Goal: Task Accomplishment & Management: Complete application form

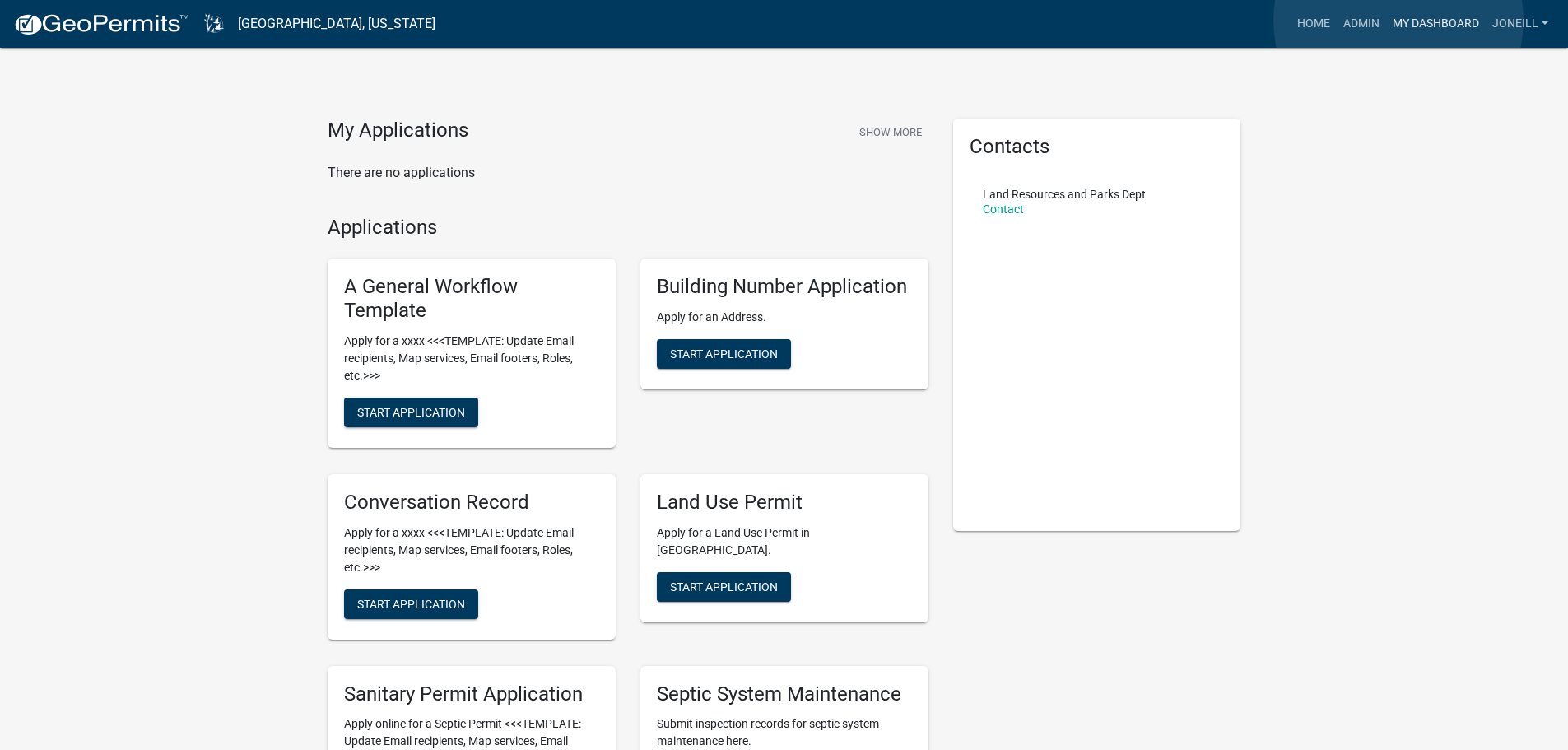
click at [1398, 21] on link "My Dashboard" at bounding box center [1436, 24] width 99 height 32
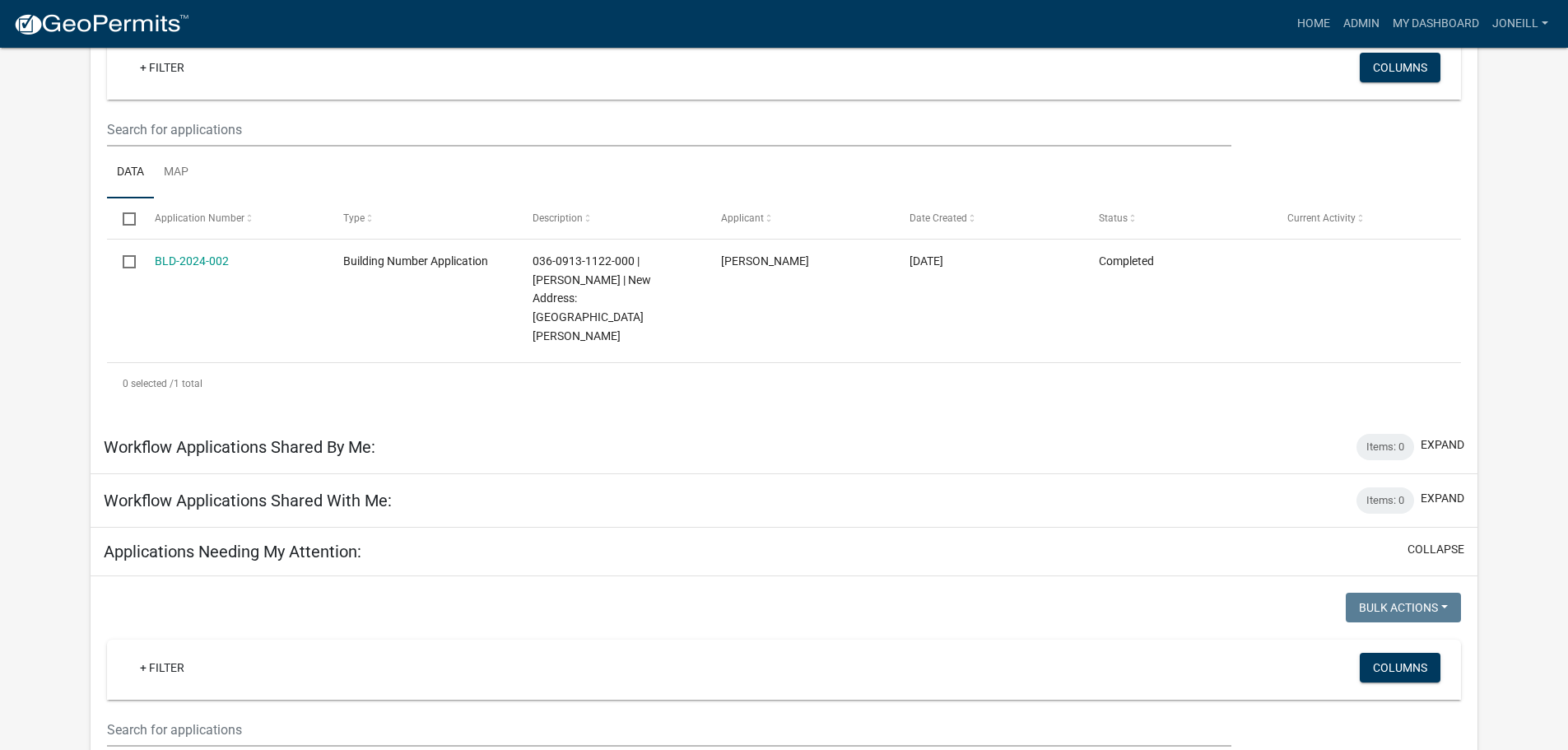
scroll to position [74, 0]
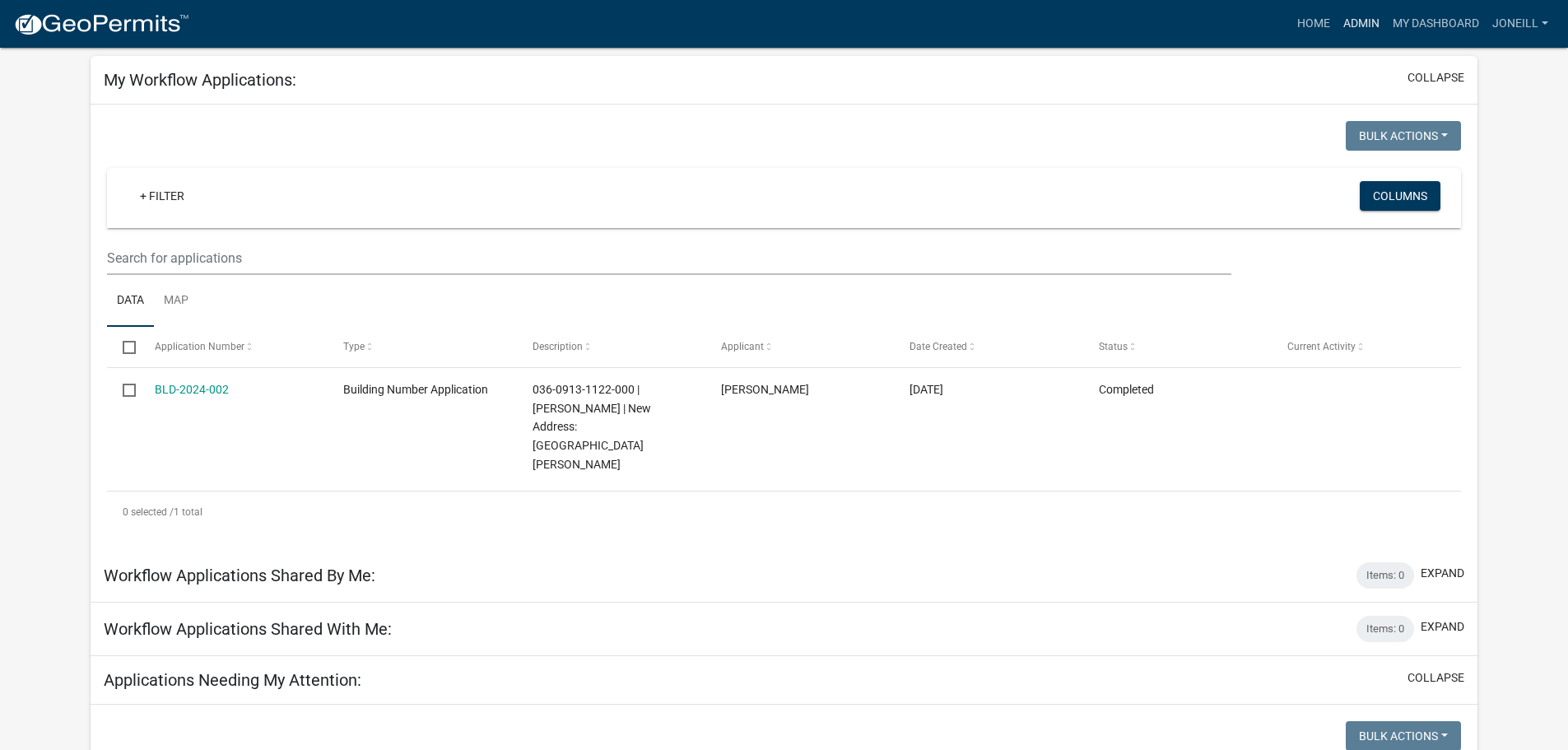
click at [1370, 23] on link "Admin" at bounding box center [1361, 24] width 50 height 32
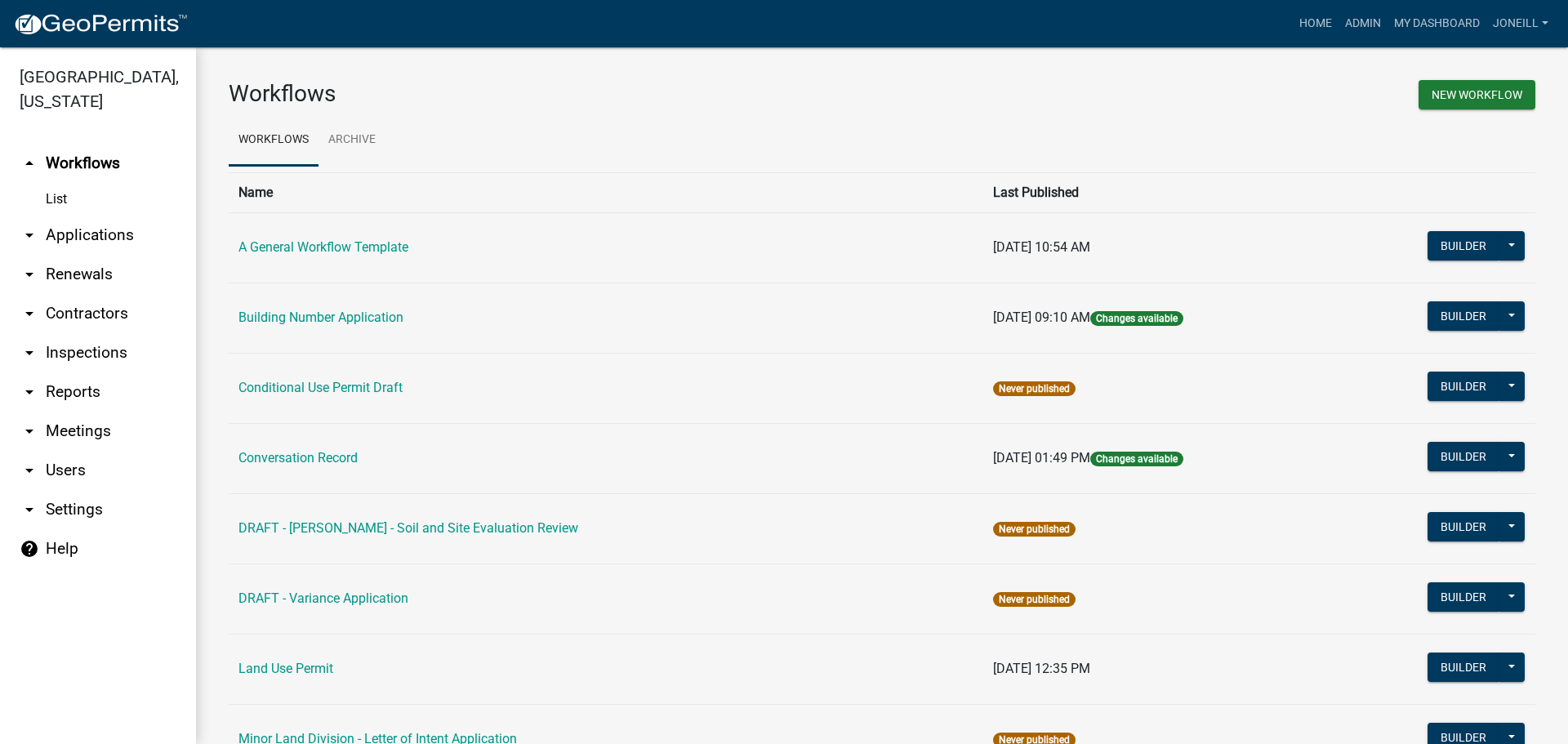
click at [69, 237] on link "arrow_drop_down Applications" at bounding box center [98, 235] width 196 height 39
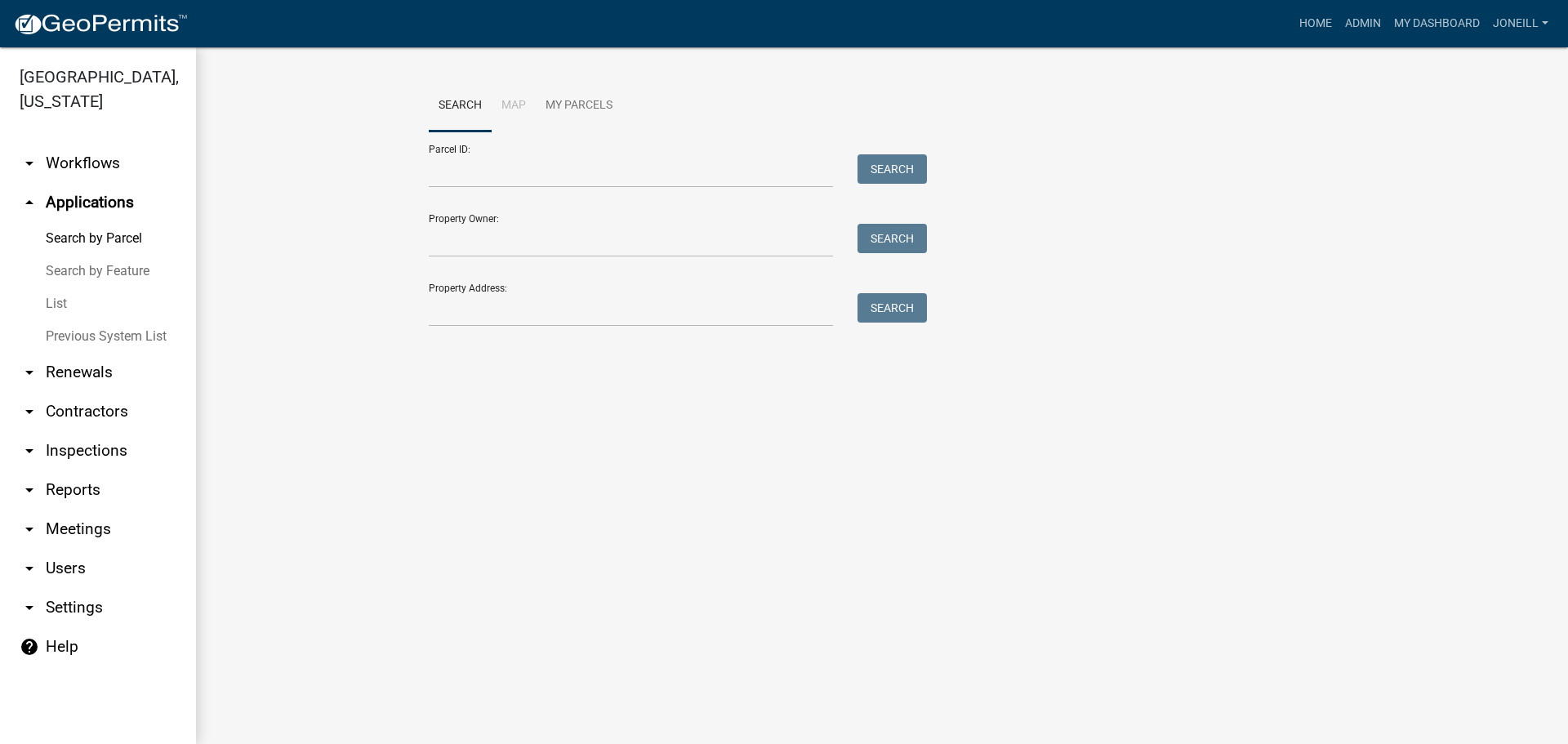
click at [60, 302] on link "List" at bounding box center [98, 303] width 196 height 32
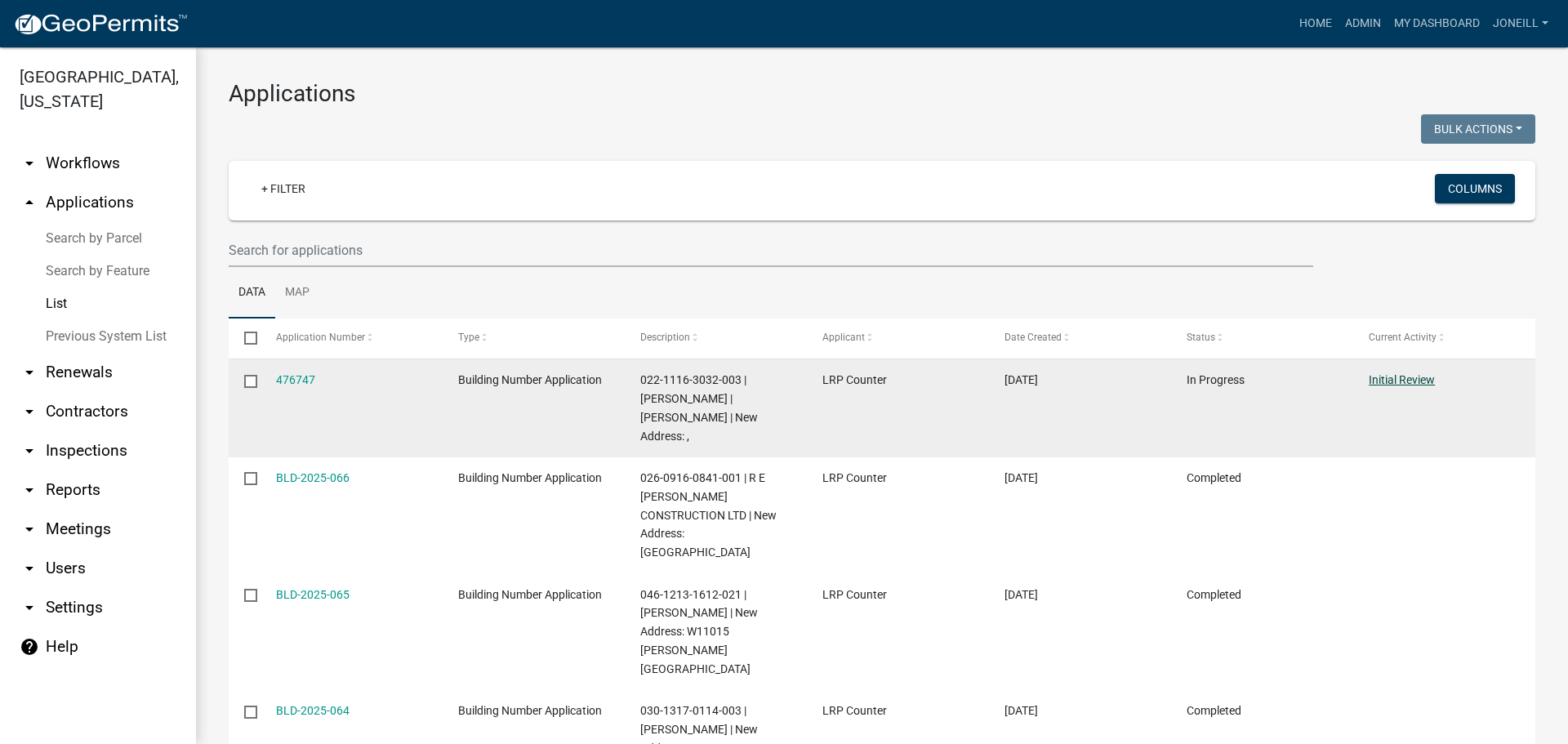
click at [1414, 380] on link "Initial Review" at bounding box center [1401, 380] width 66 height 13
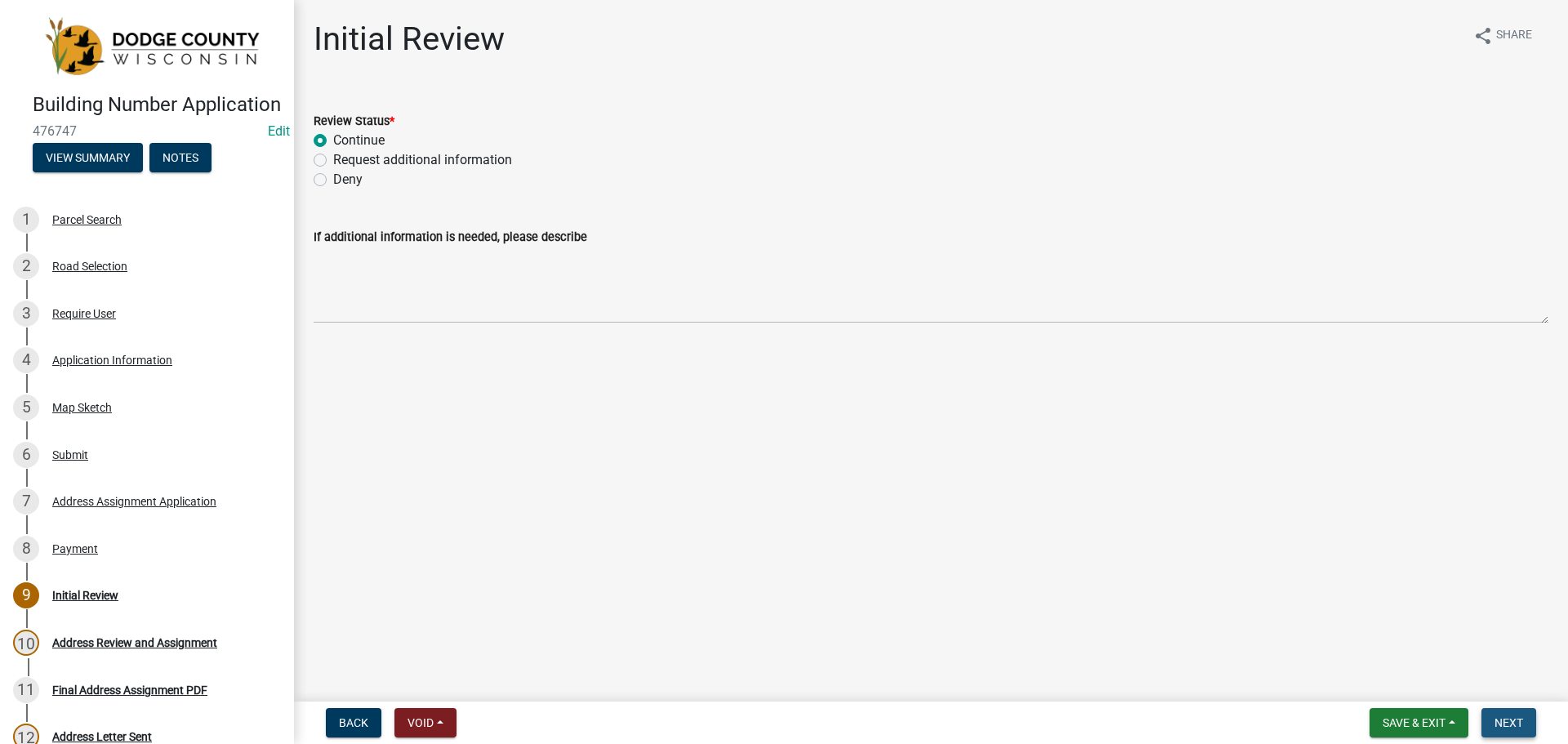
click at [1507, 727] on span "Next" at bounding box center [1509, 722] width 29 height 13
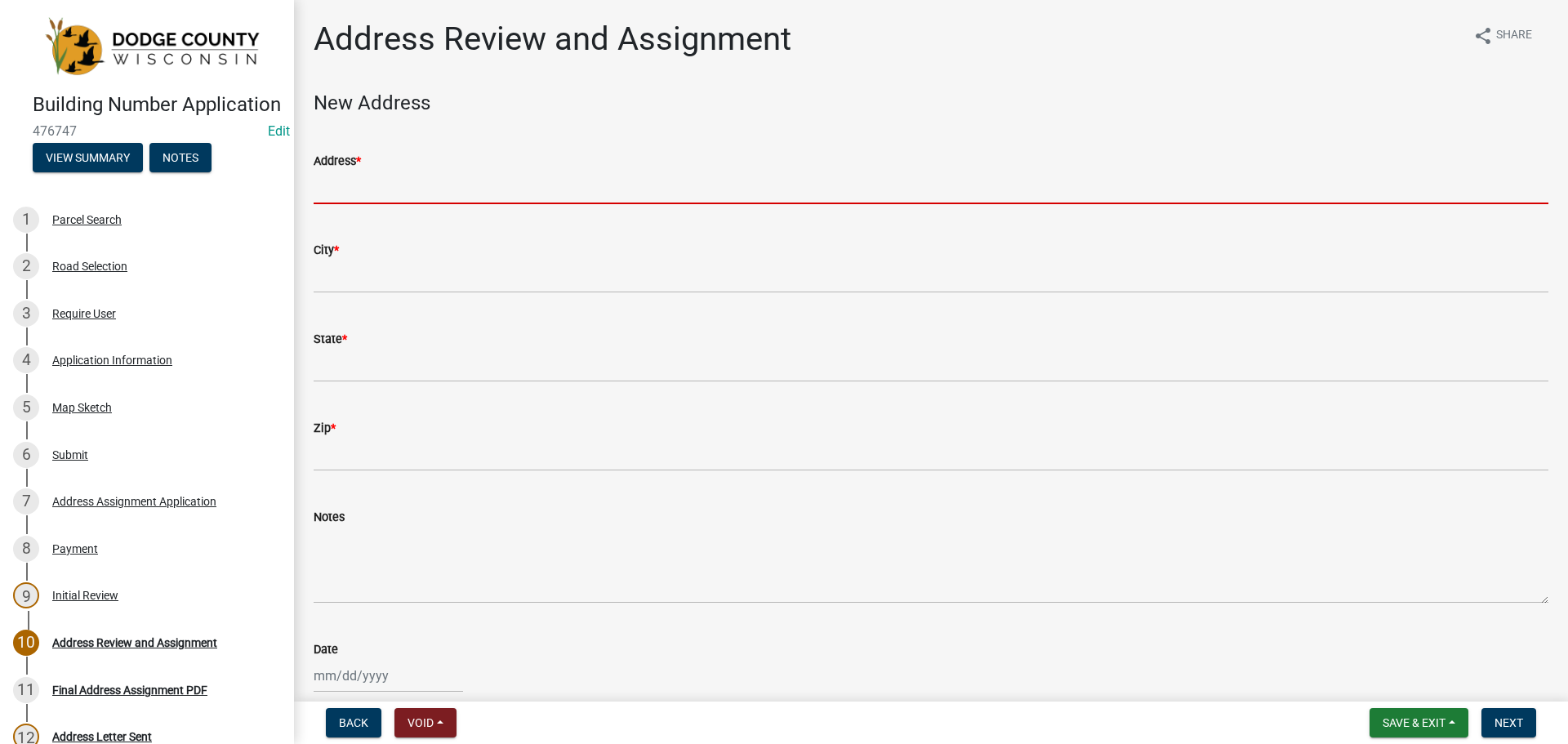
click at [396, 193] on input "Address *" at bounding box center [931, 187] width 1234 height 33
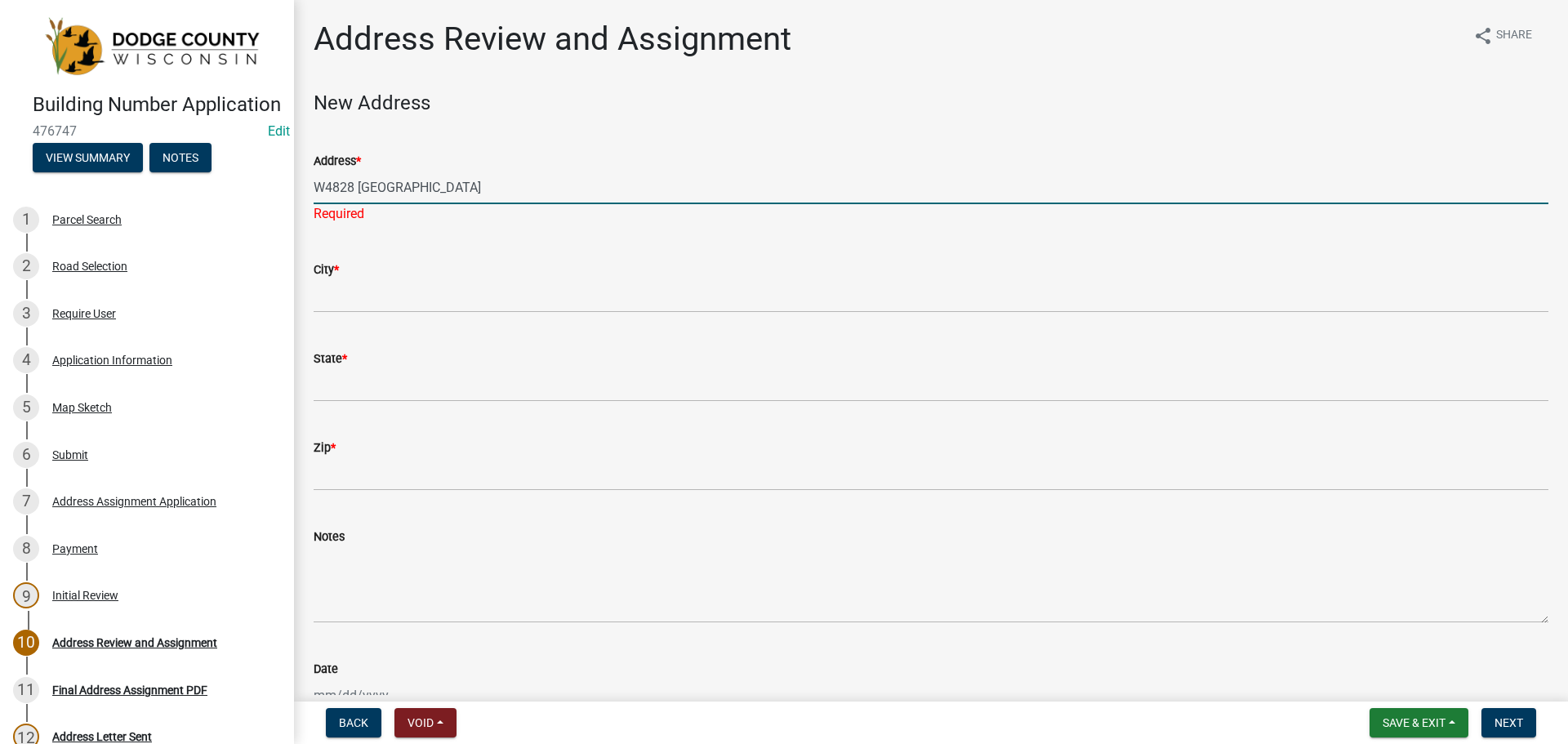
type input "W4828 [GEOGRAPHIC_DATA]"
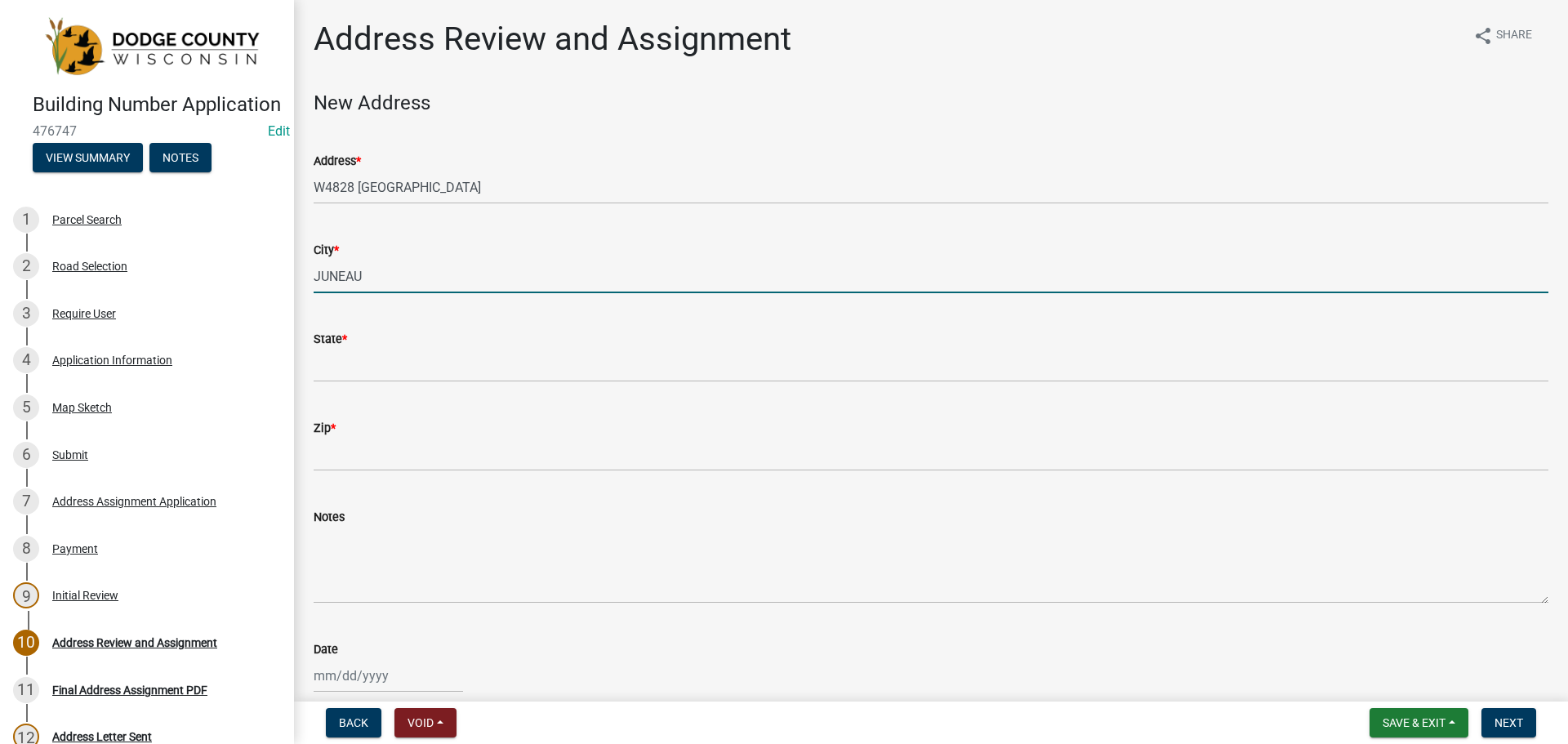
type input "JUNEAU"
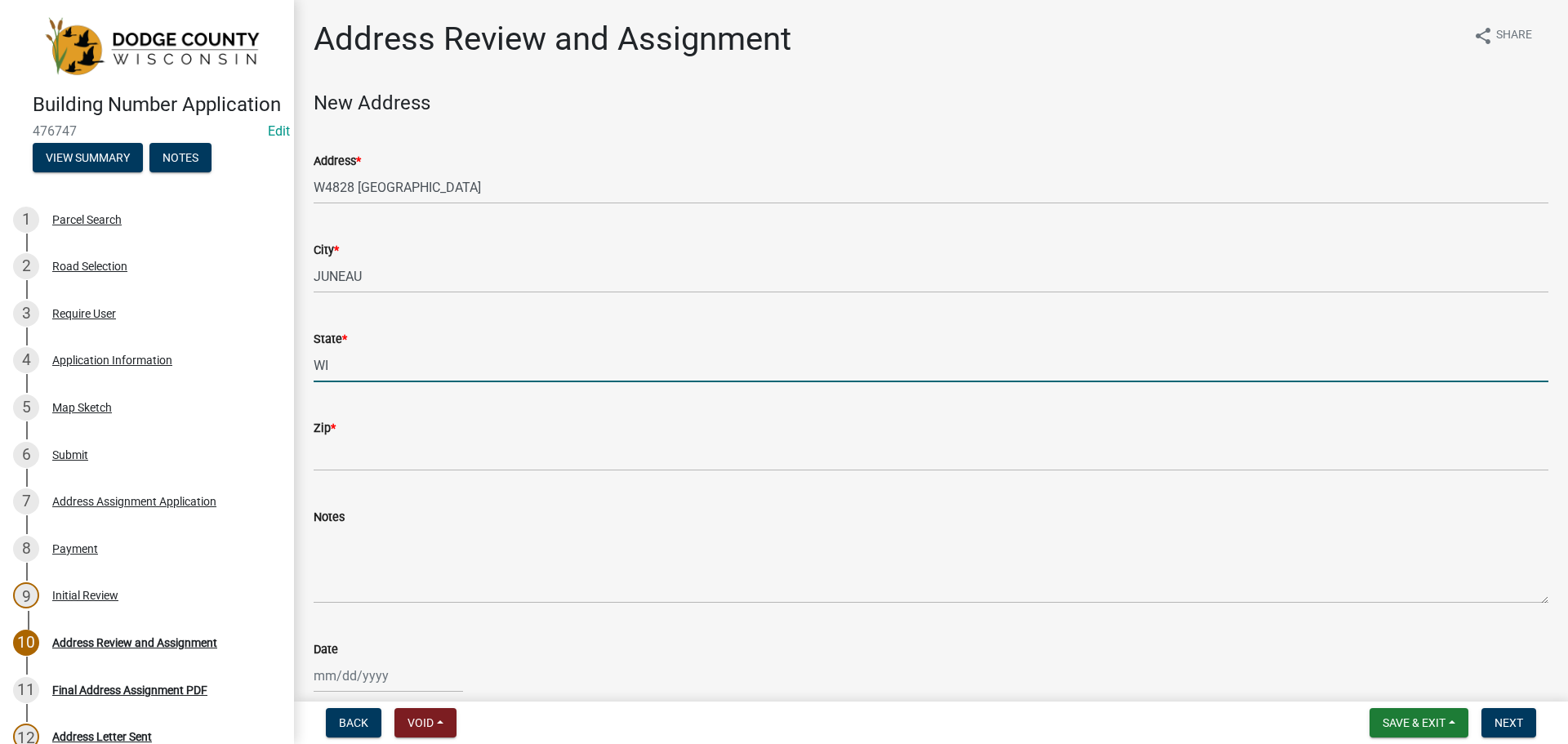
type input "WI"
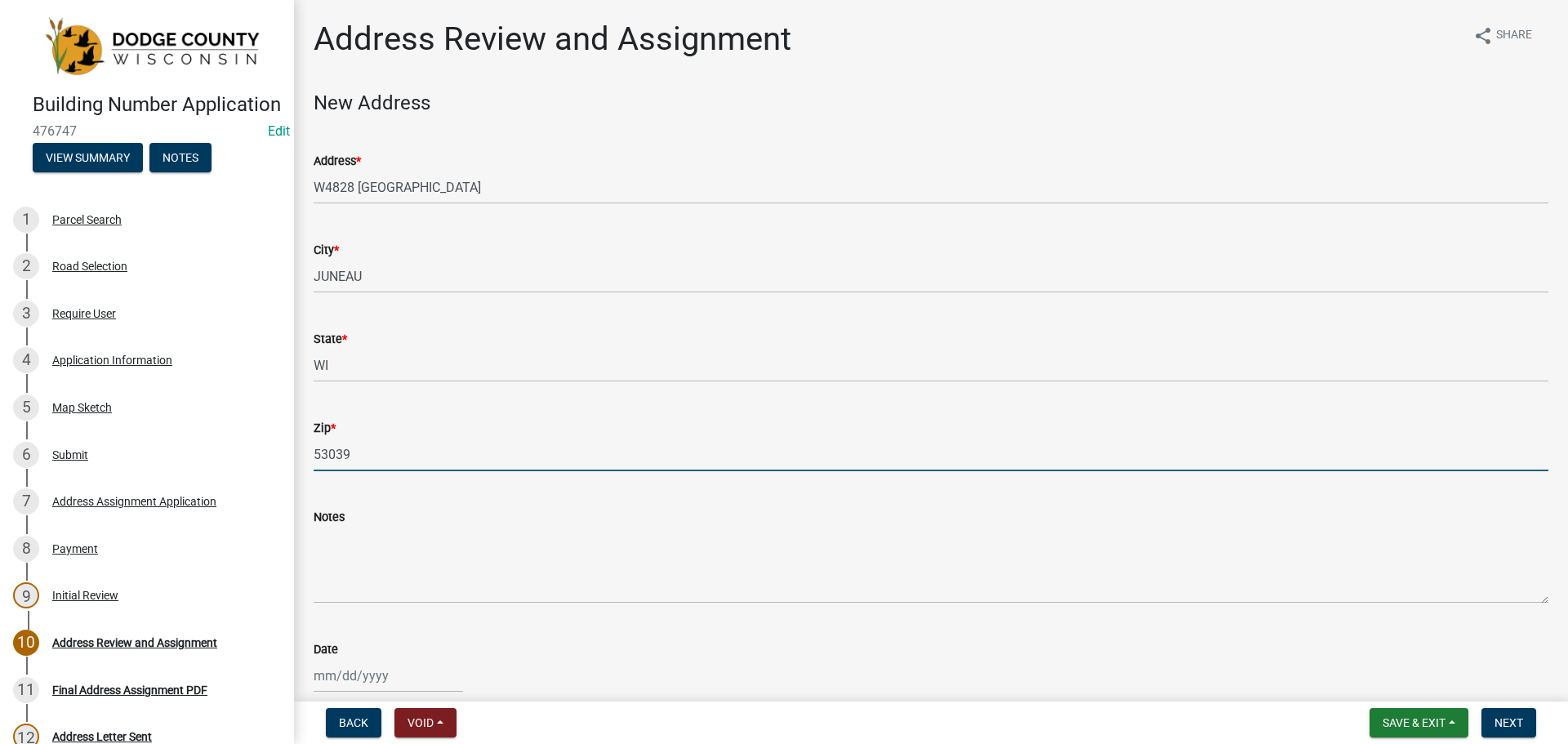
type input "53039"
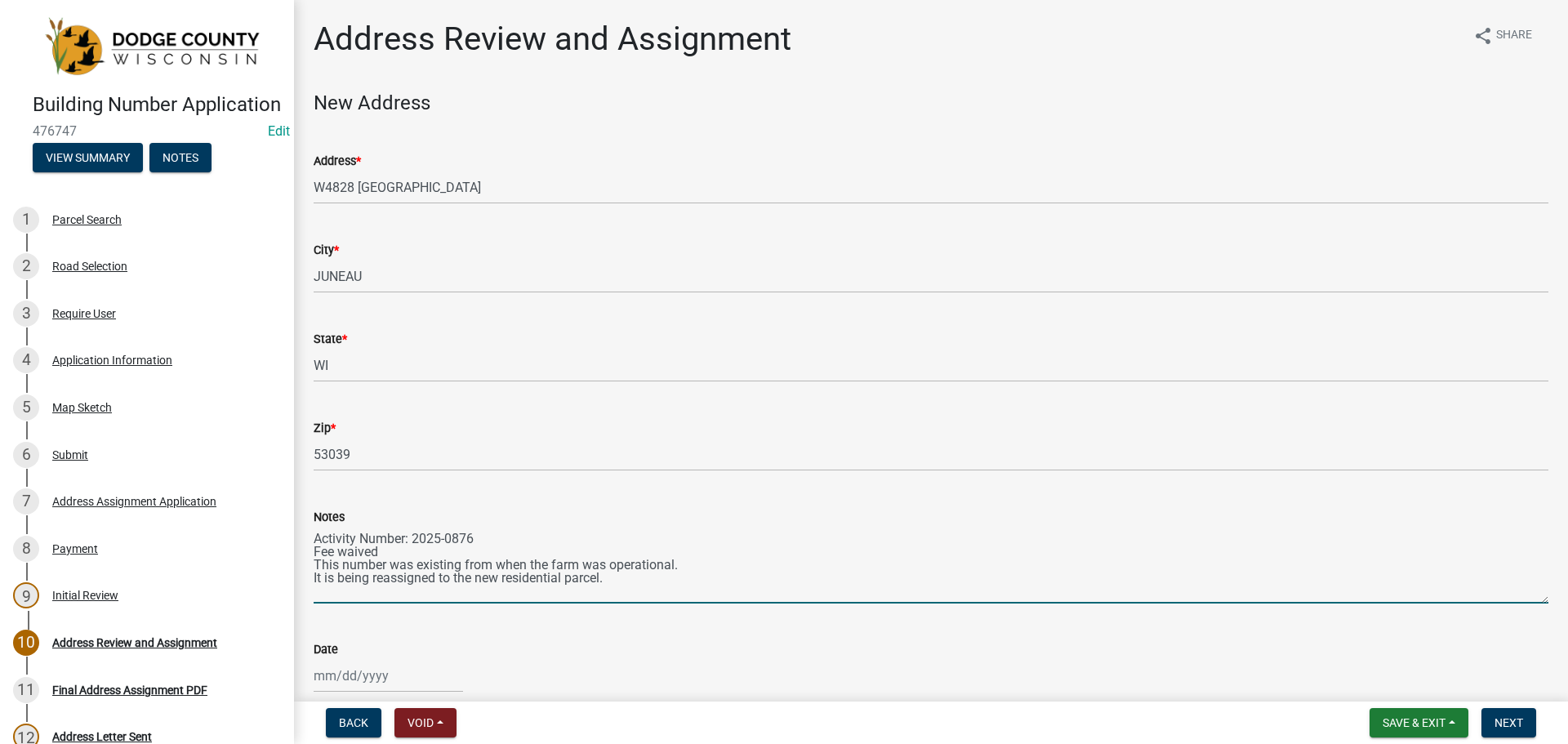
type textarea "Activity Number: 2025-0876 Fee waived This number was existing from when the fa…"
select select "9"
select select "2025"
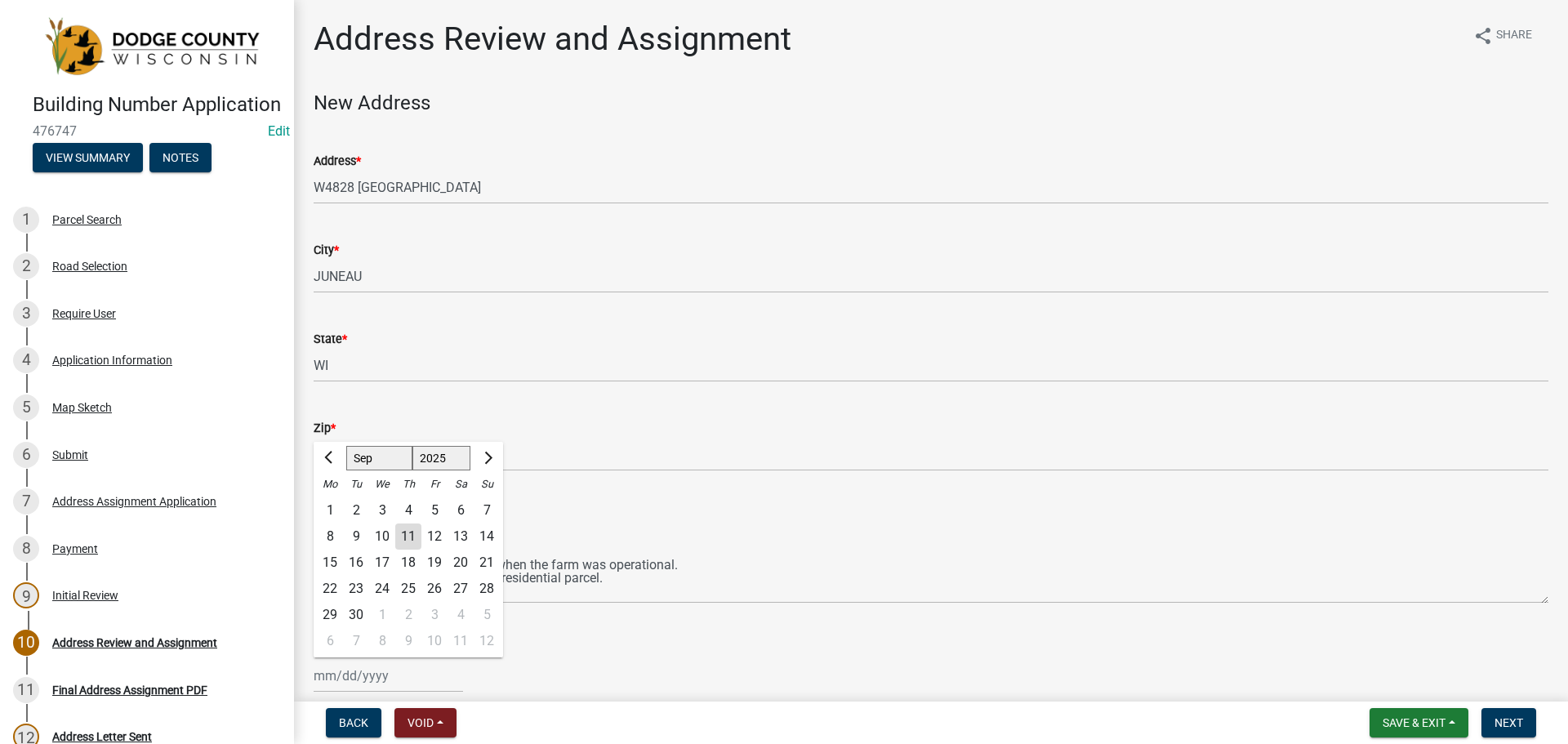
click at [350, 681] on div "[PERSON_NAME] Feb Mar Apr [PERSON_NAME][DATE] Oct Nov [DATE] 1526 1527 1528 152…" at bounding box center [388, 676] width 150 height 33
click at [403, 541] on div "11" at bounding box center [408, 536] width 26 height 26
type input "[DATE]"
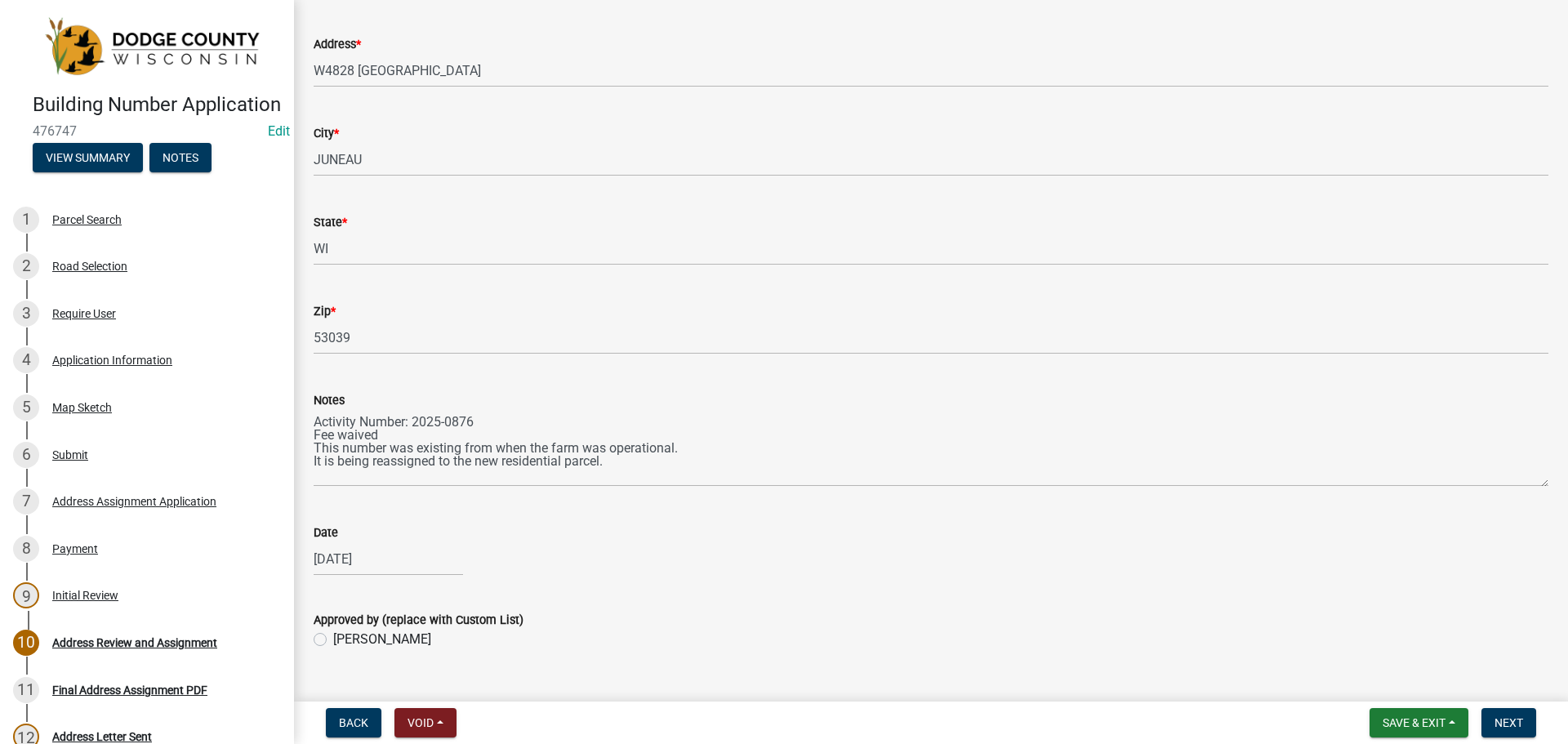
scroll to position [150, 0]
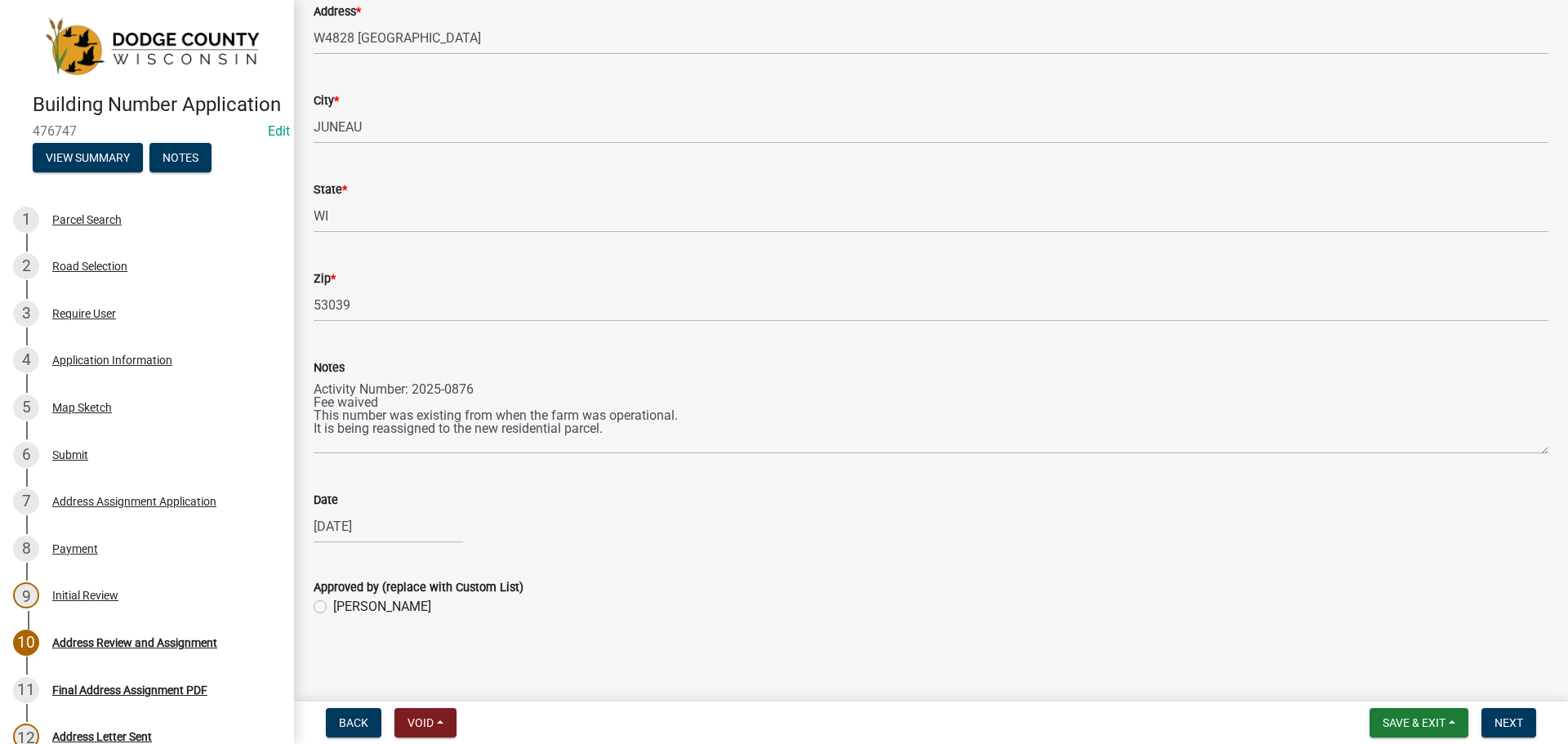
click at [333, 610] on label "[PERSON_NAME]" at bounding box center [381, 607] width 98 height 20
click at [333, 608] on input "[PERSON_NAME]" at bounding box center [338, 602] width 11 height 11
radio input "true"
click at [1505, 727] on span "Next" at bounding box center [1509, 722] width 29 height 13
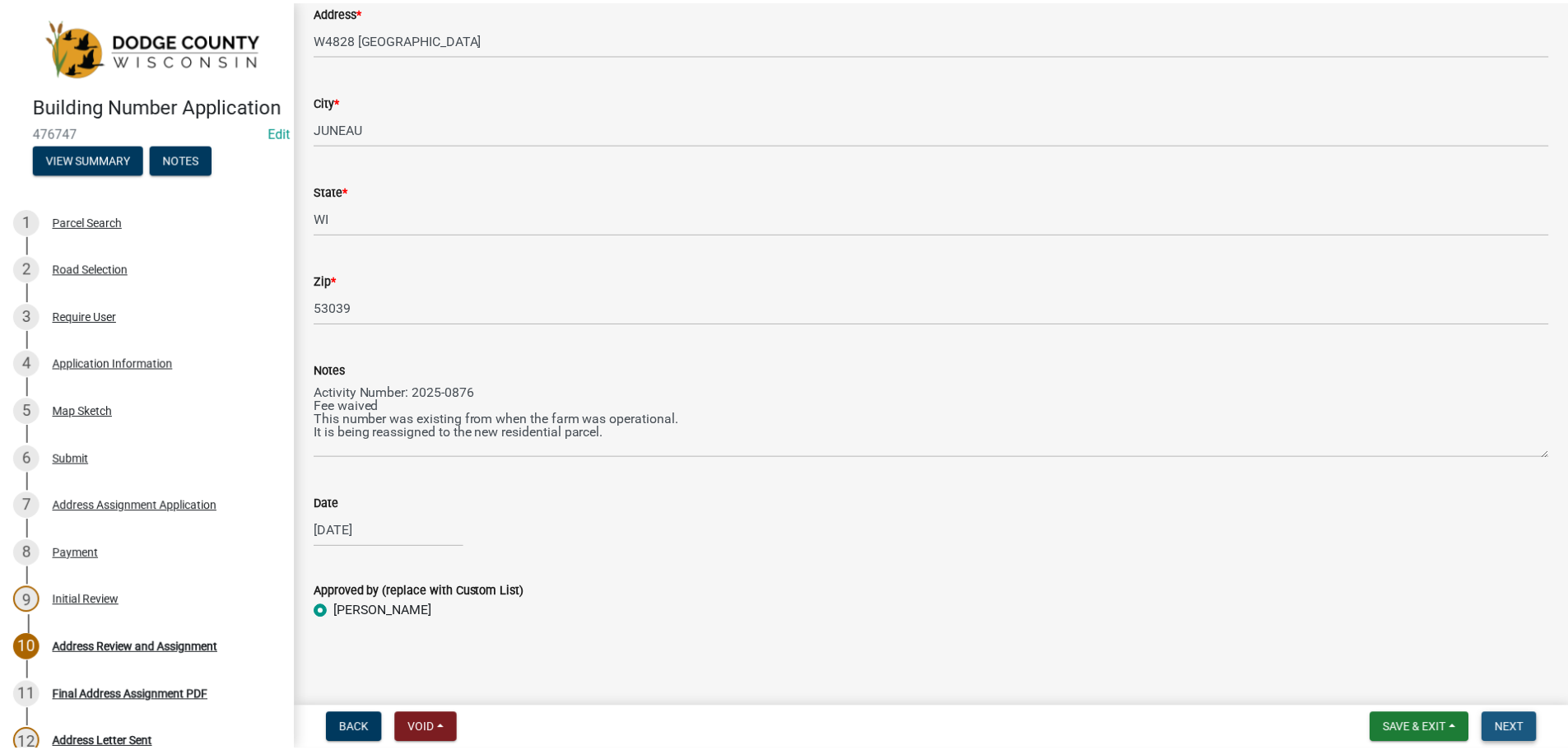
scroll to position [0, 0]
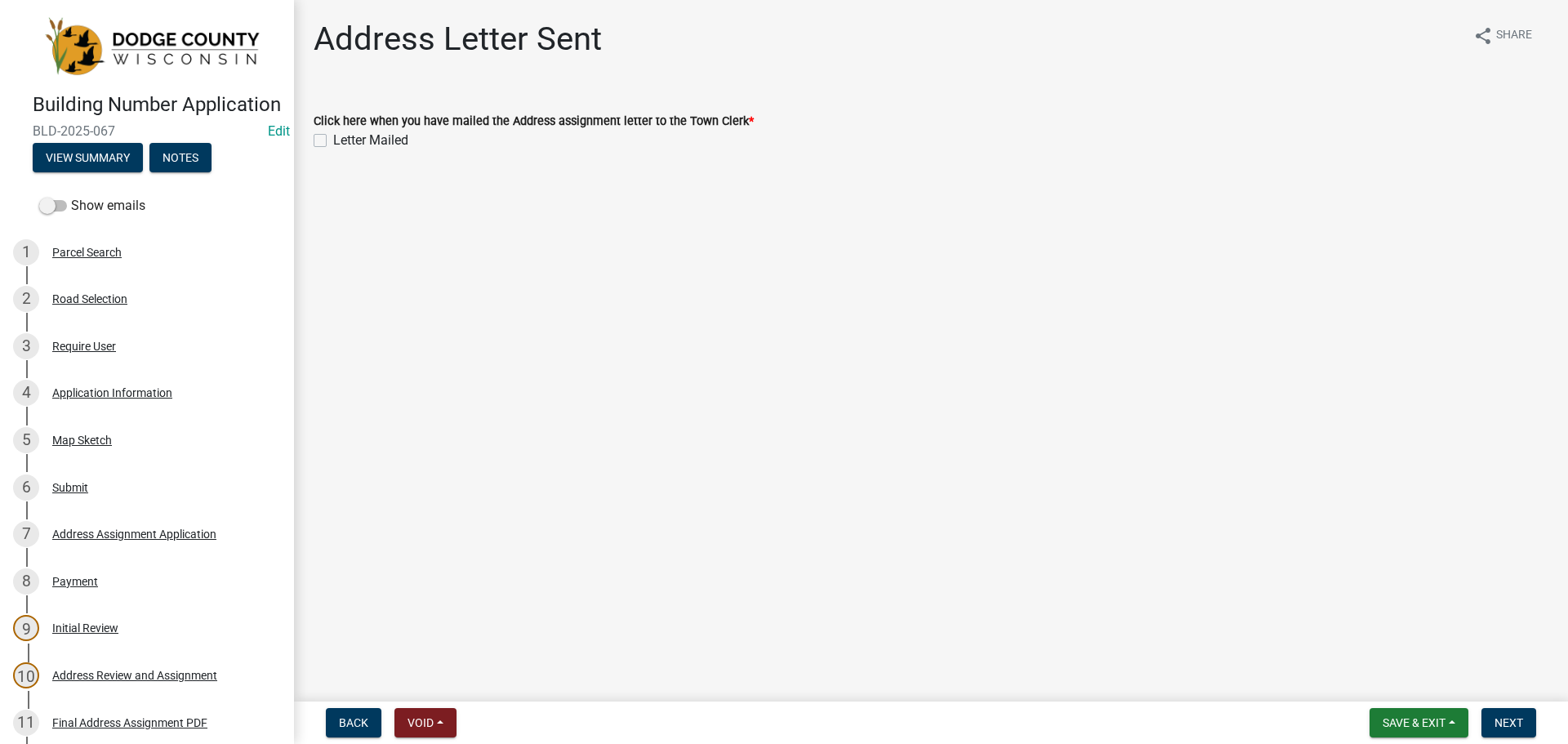
click at [333, 142] on label "Letter Mailed" at bounding box center [370, 141] width 75 height 20
click at [333, 141] on input "Letter Mailed" at bounding box center [338, 136] width 11 height 11
checkbox input "true"
click at [698, 259] on main "Address Letter Sent share Share Click here when you have mailed the Address ass…" at bounding box center [931, 347] width 1274 height 696
click at [1503, 722] on span "Next" at bounding box center [1509, 722] width 29 height 13
